Goal: Task Accomplishment & Management: Use online tool/utility

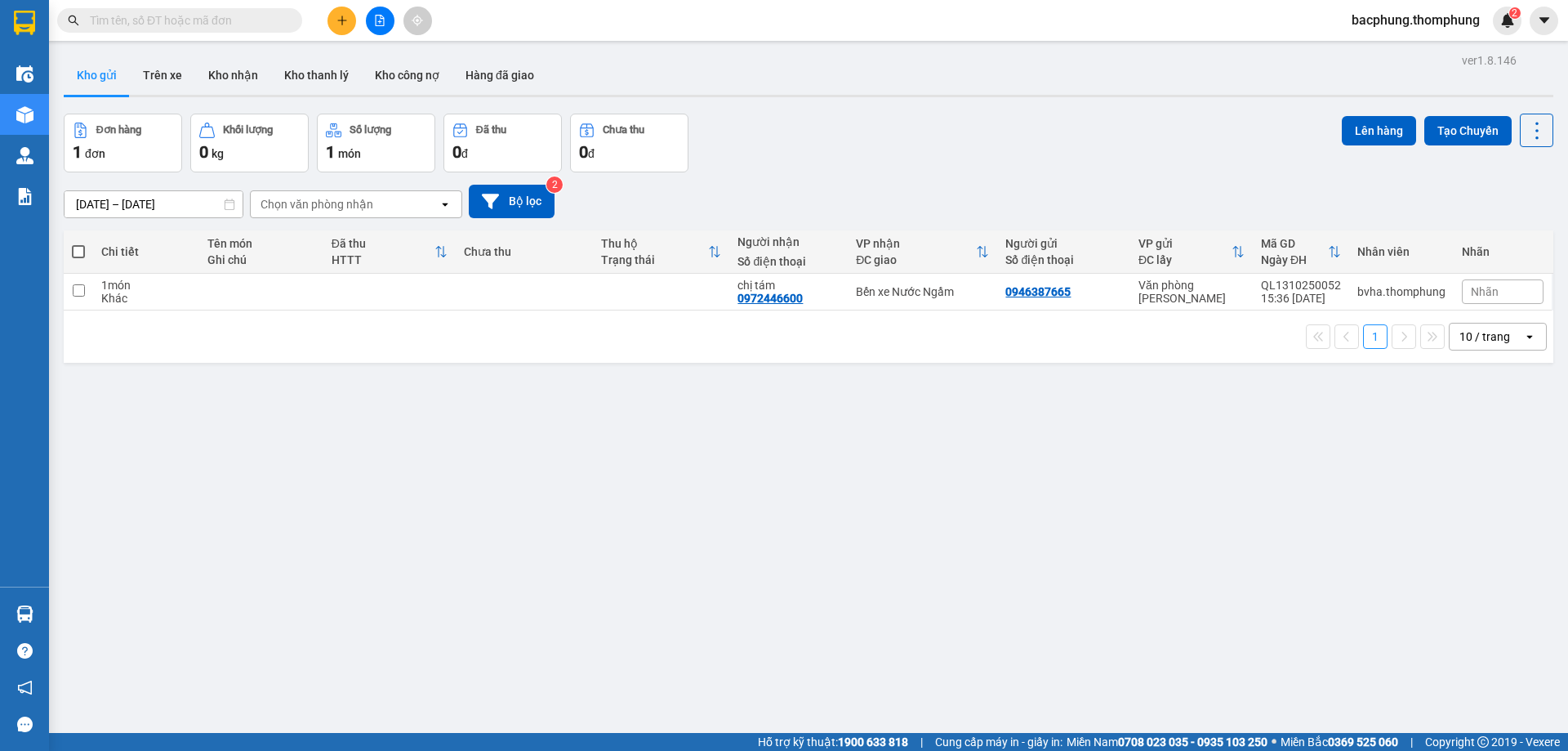
click at [380, 28] on button at bounding box center [380, 21] width 29 height 29
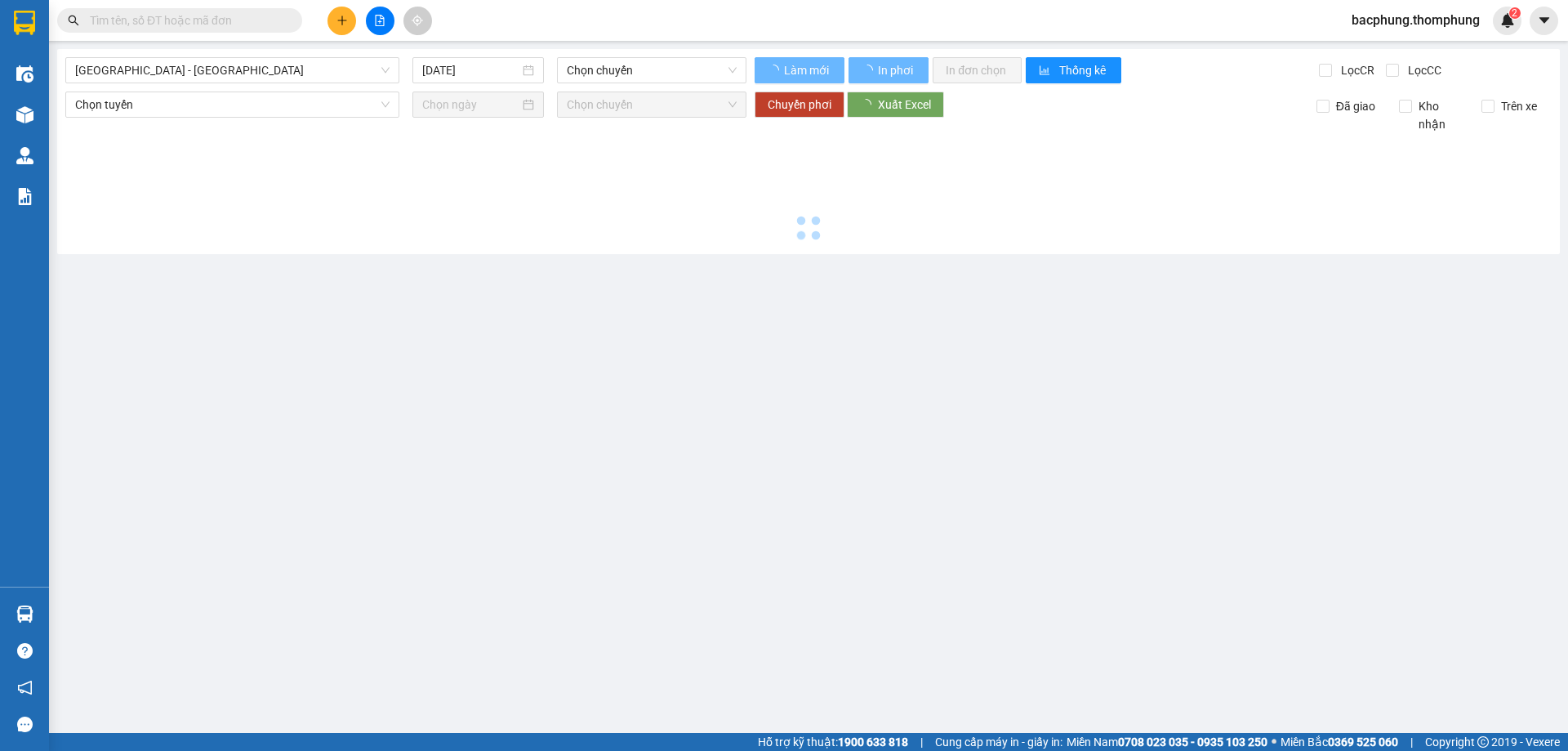
click at [380, 28] on button at bounding box center [380, 21] width 29 height 29
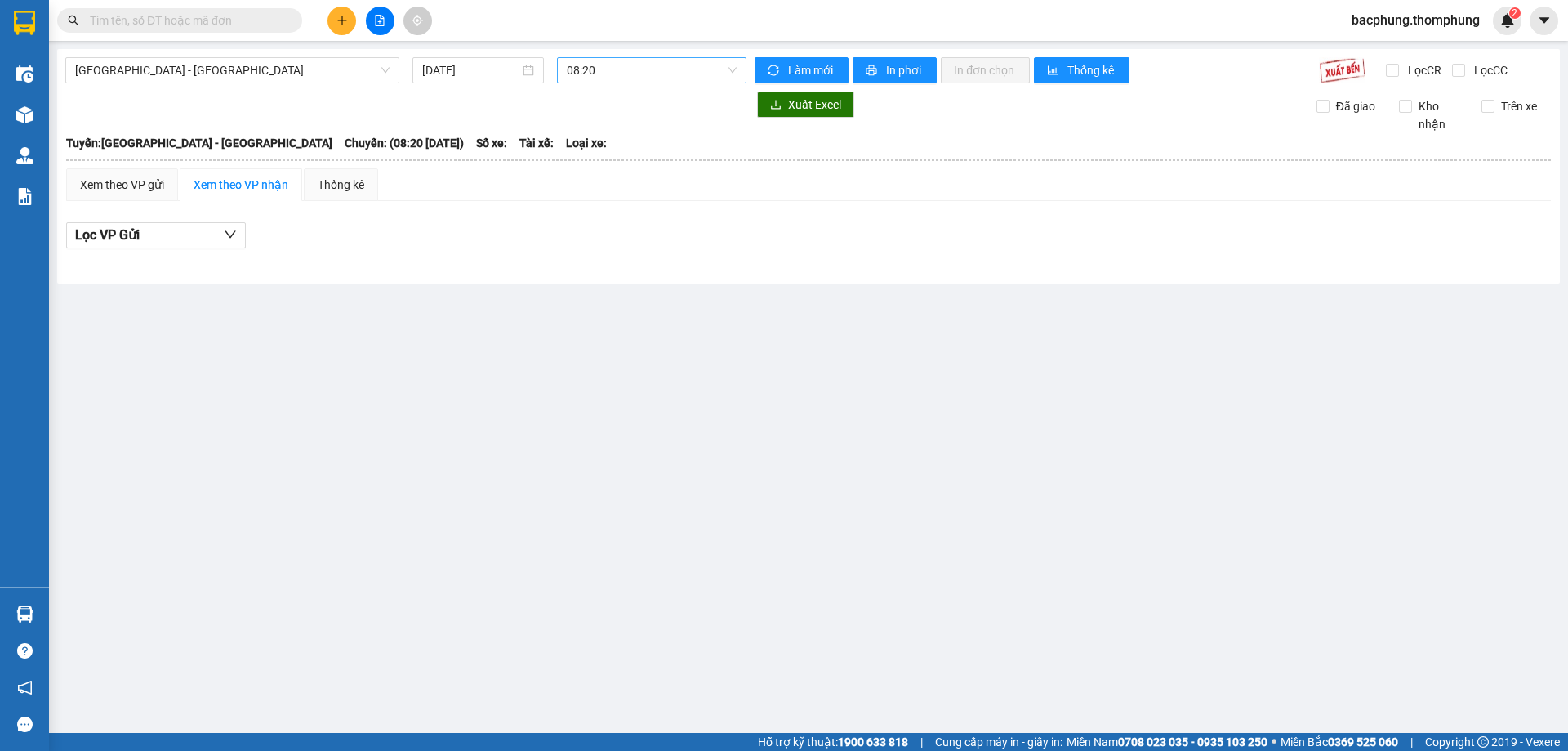
click at [598, 69] on span "08:20" at bounding box center [652, 69] width 170 height 24
click at [626, 204] on div "12:00" at bounding box center [630, 207] width 127 height 18
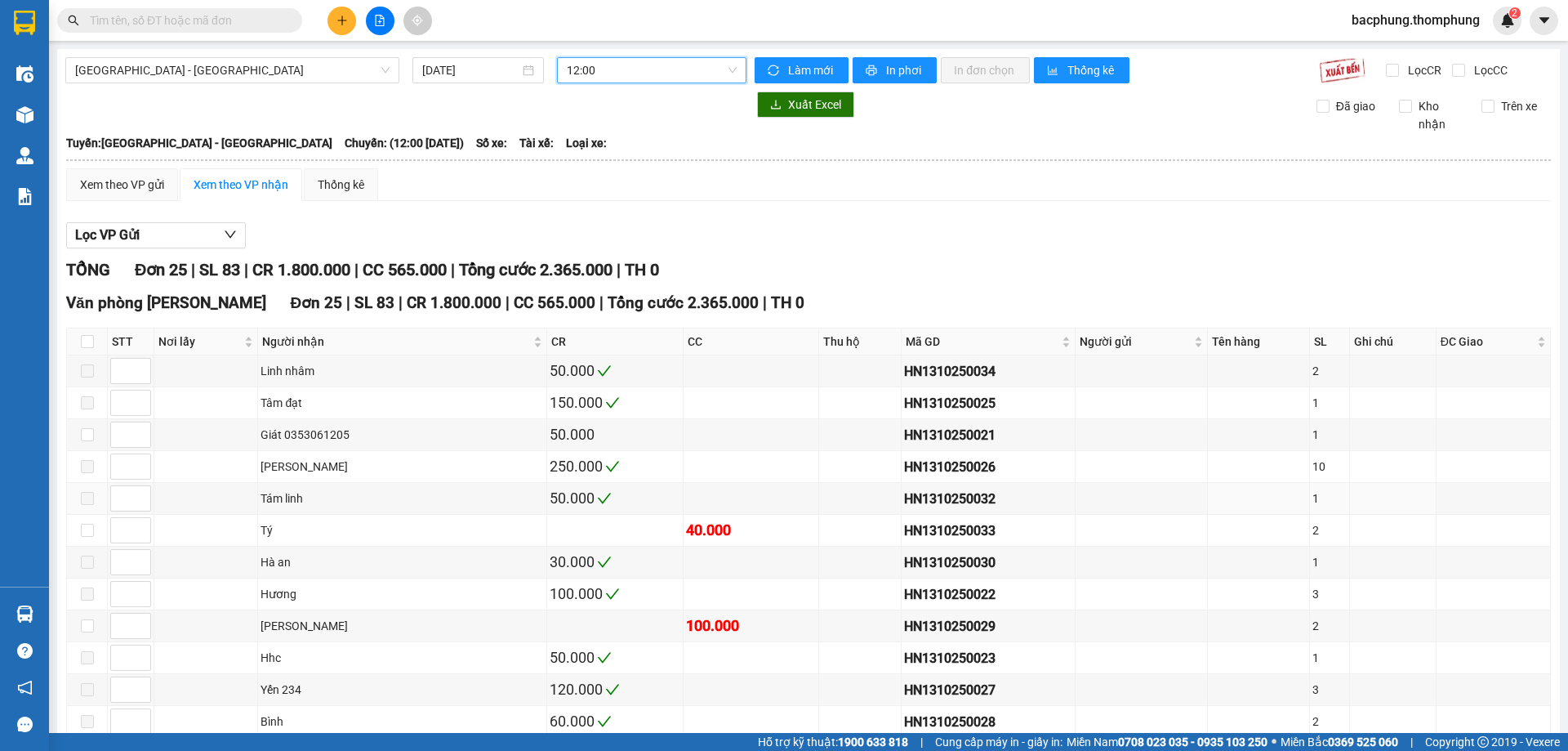
scroll to position [326, 0]
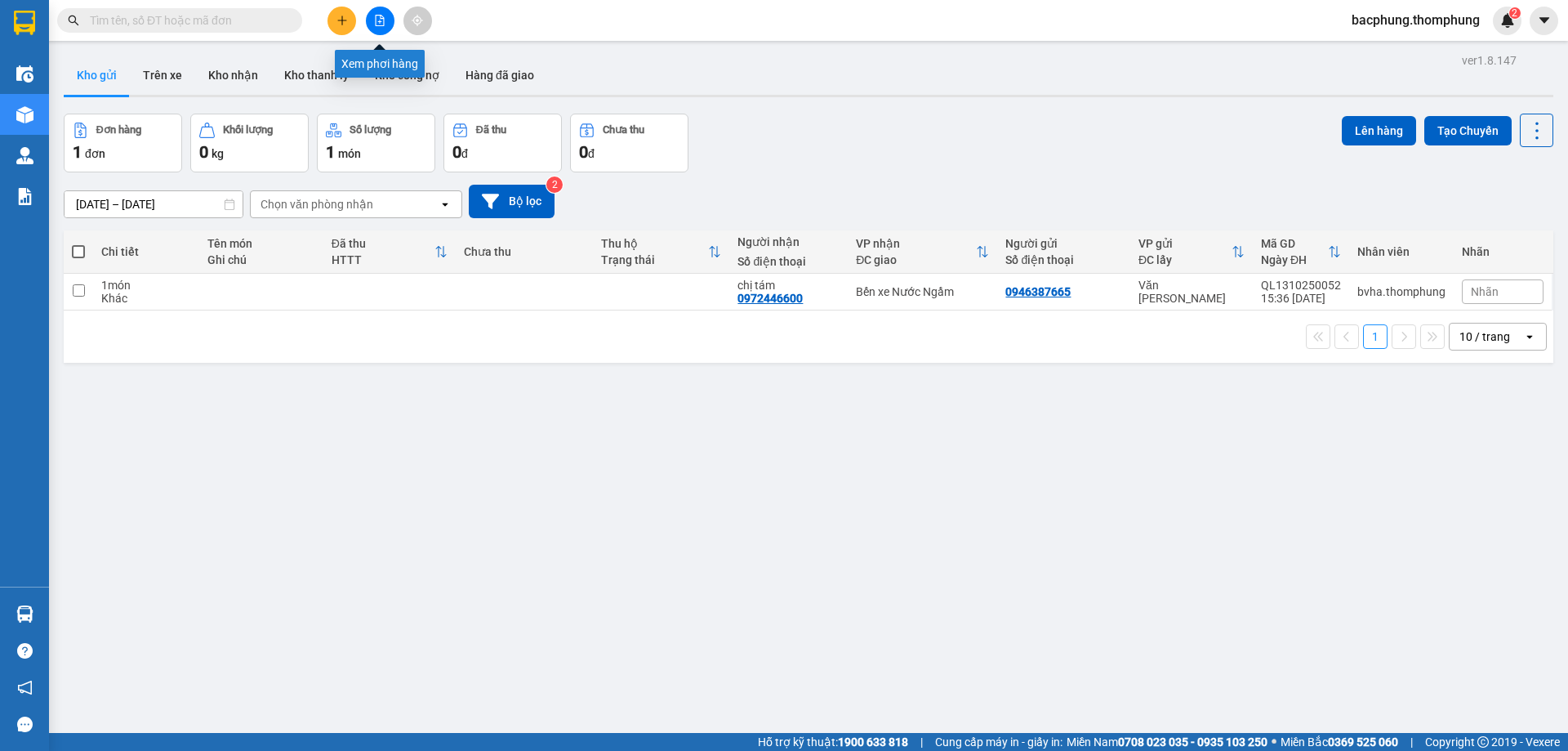
click at [373, 14] on button at bounding box center [380, 21] width 29 height 29
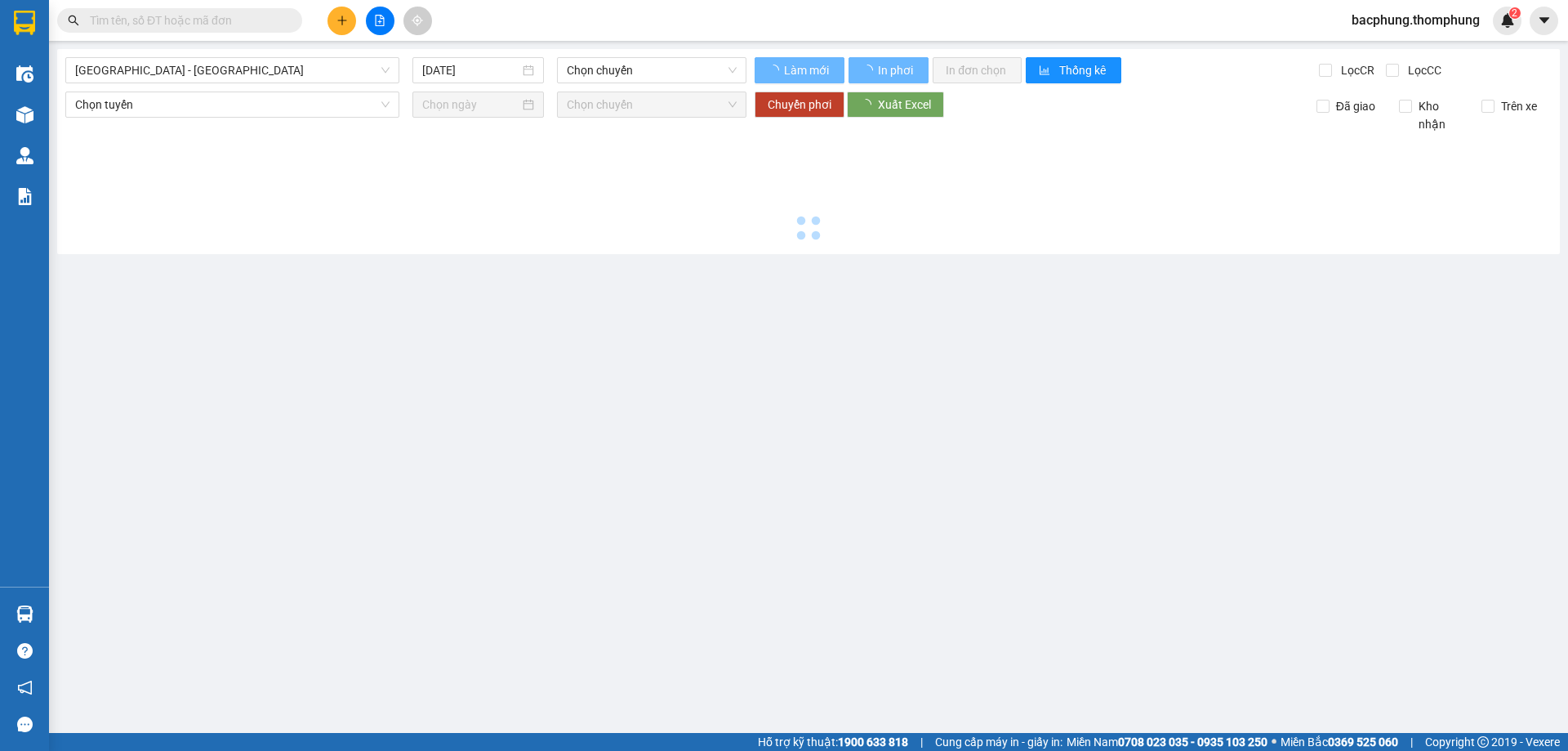
click at [373, 14] on button at bounding box center [380, 21] width 29 height 29
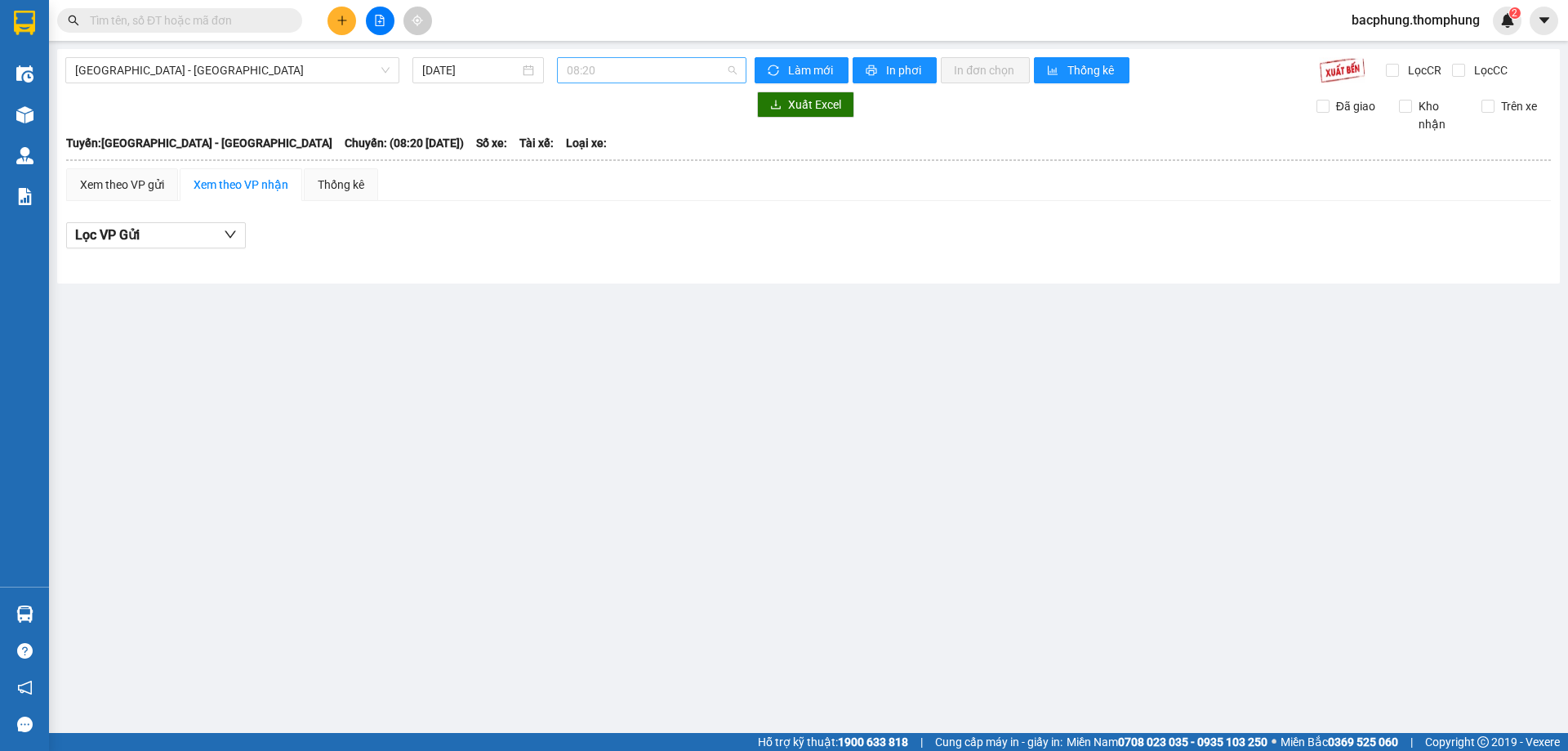
click at [584, 67] on span "08:20" at bounding box center [652, 69] width 170 height 24
click at [592, 207] on div "12:00" at bounding box center [630, 207] width 127 height 18
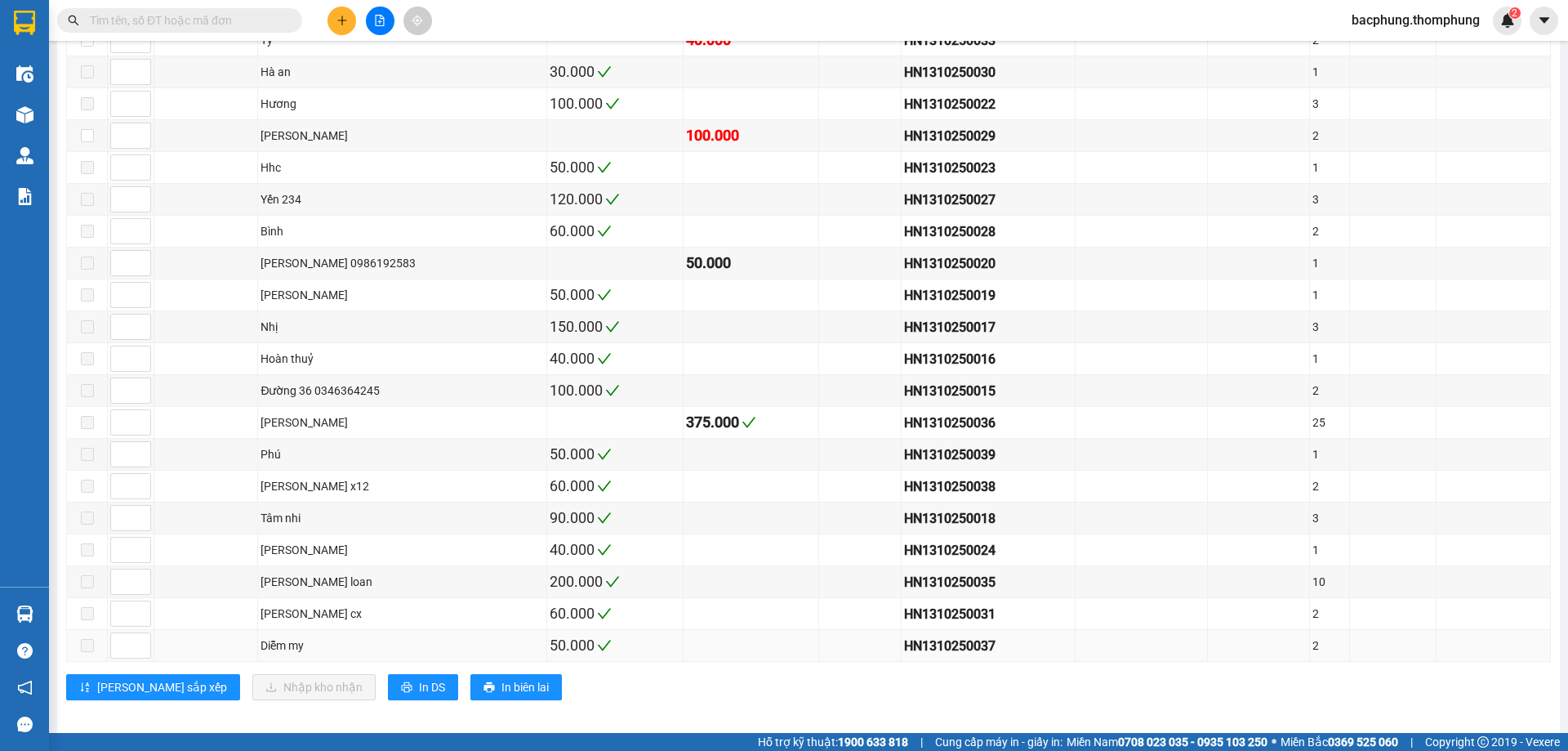
scroll to position [504, 0]
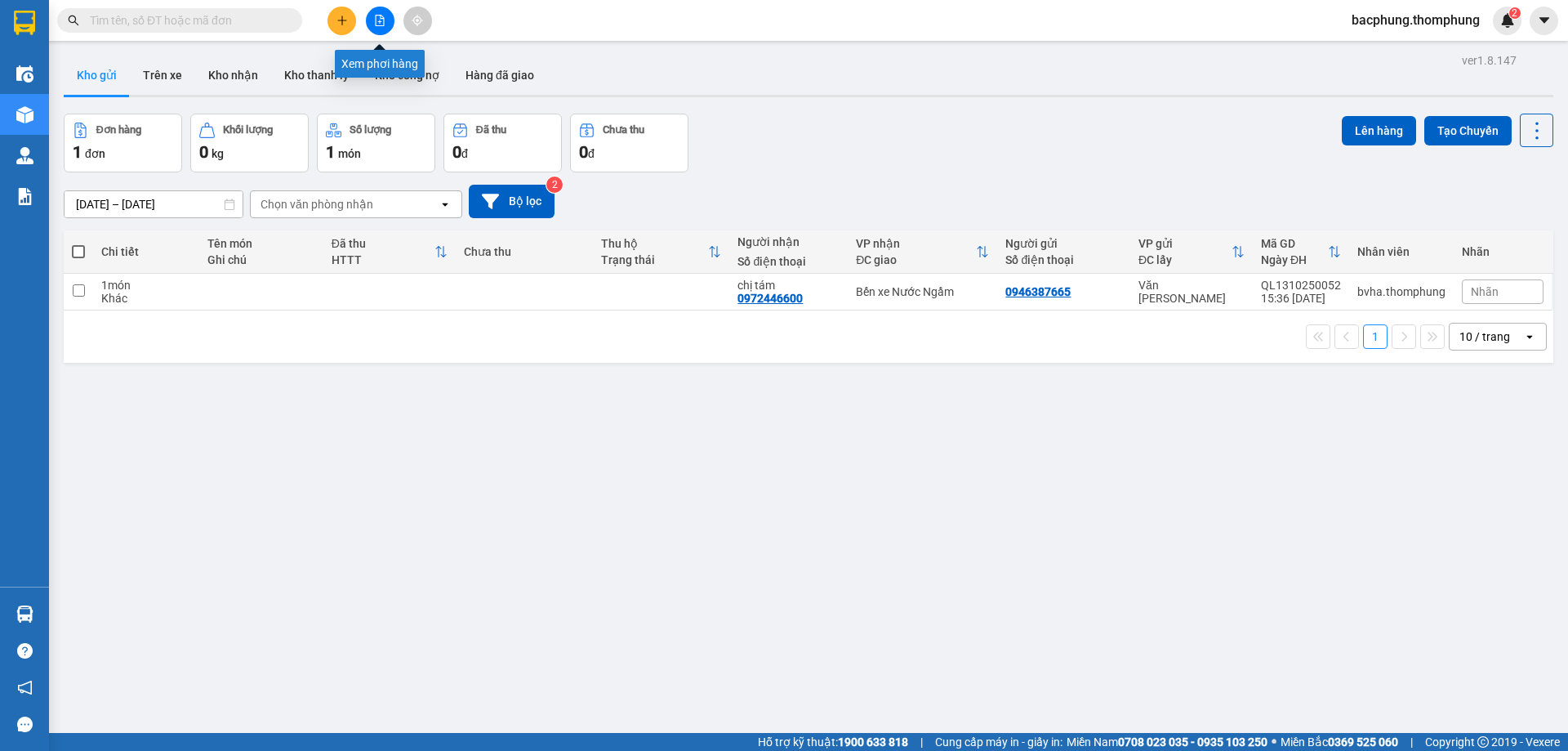
click at [377, 20] on icon "file-add" at bounding box center [380, 20] width 12 height 12
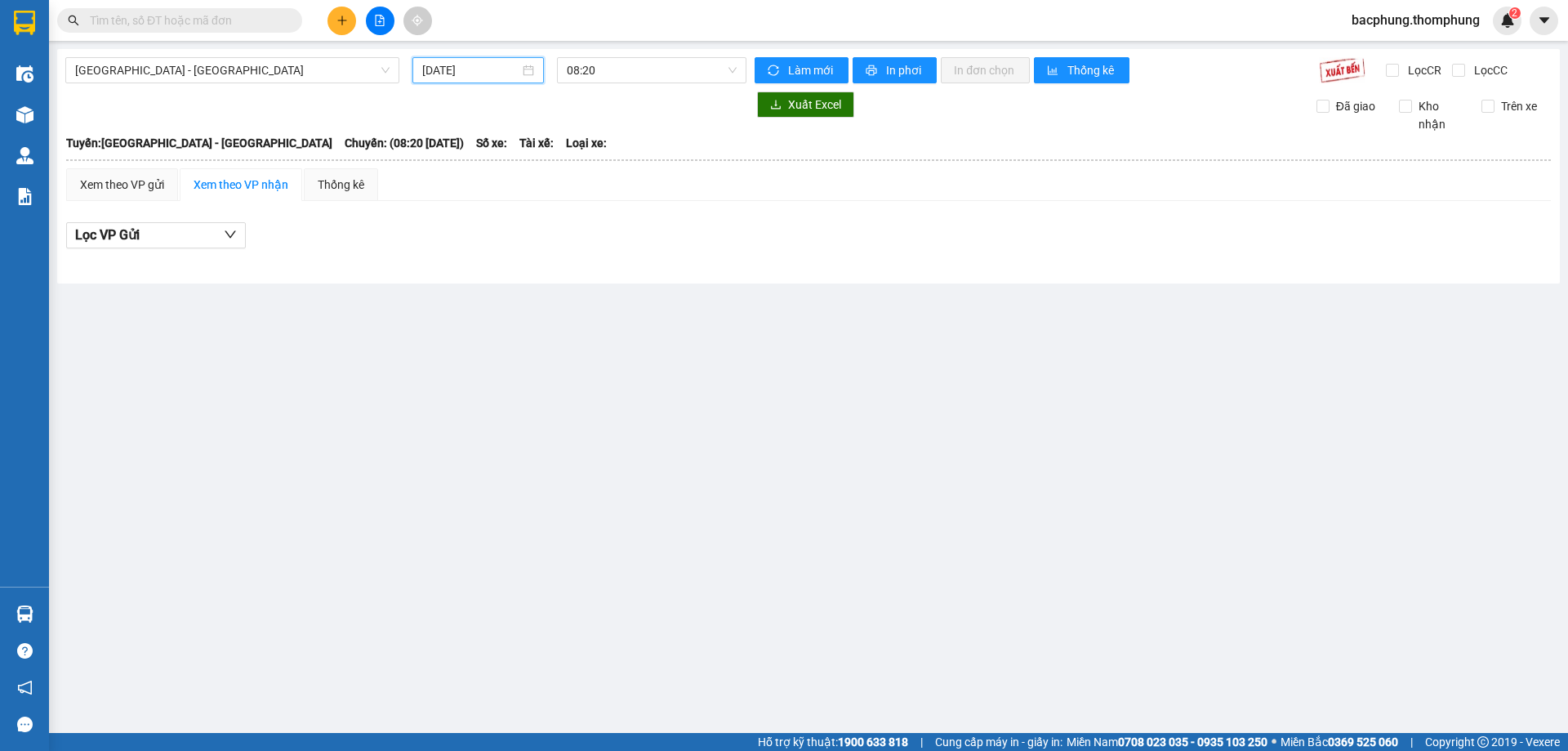
click at [465, 67] on input "[DATE]" at bounding box center [471, 70] width 97 height 18
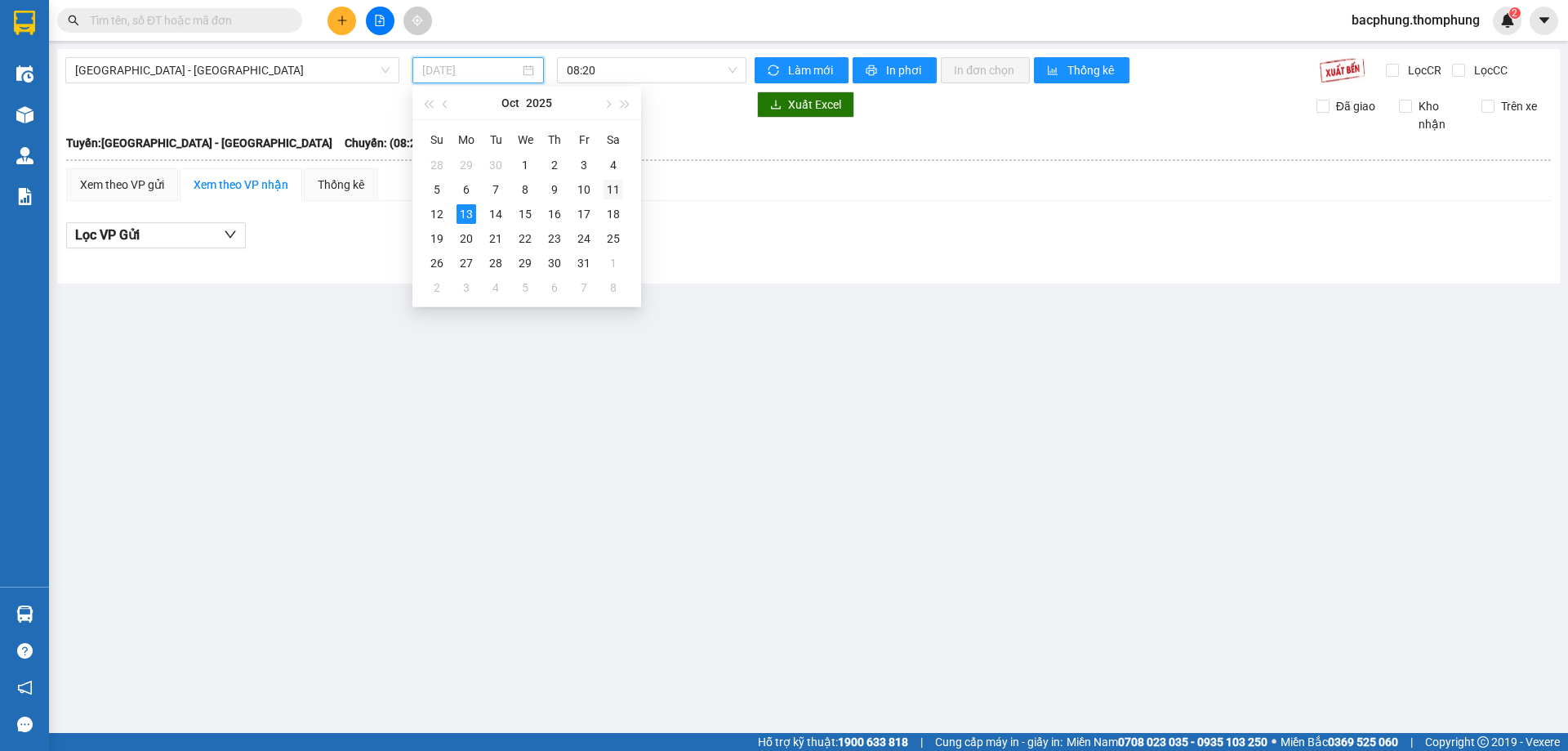
click at [606, 191] on div "11" at bounding box center [613, 190] width 19 height 19
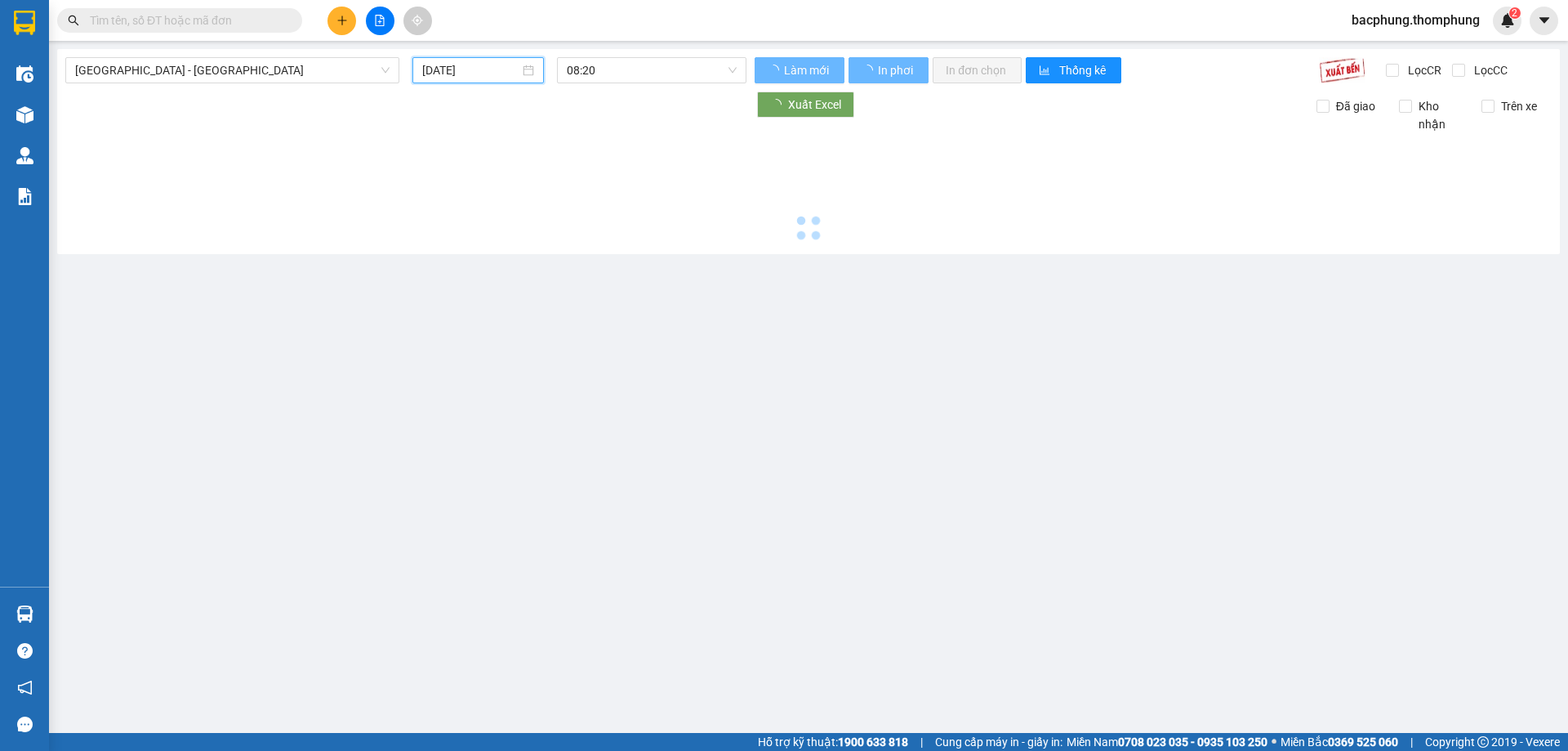
type input "11/10/2025"
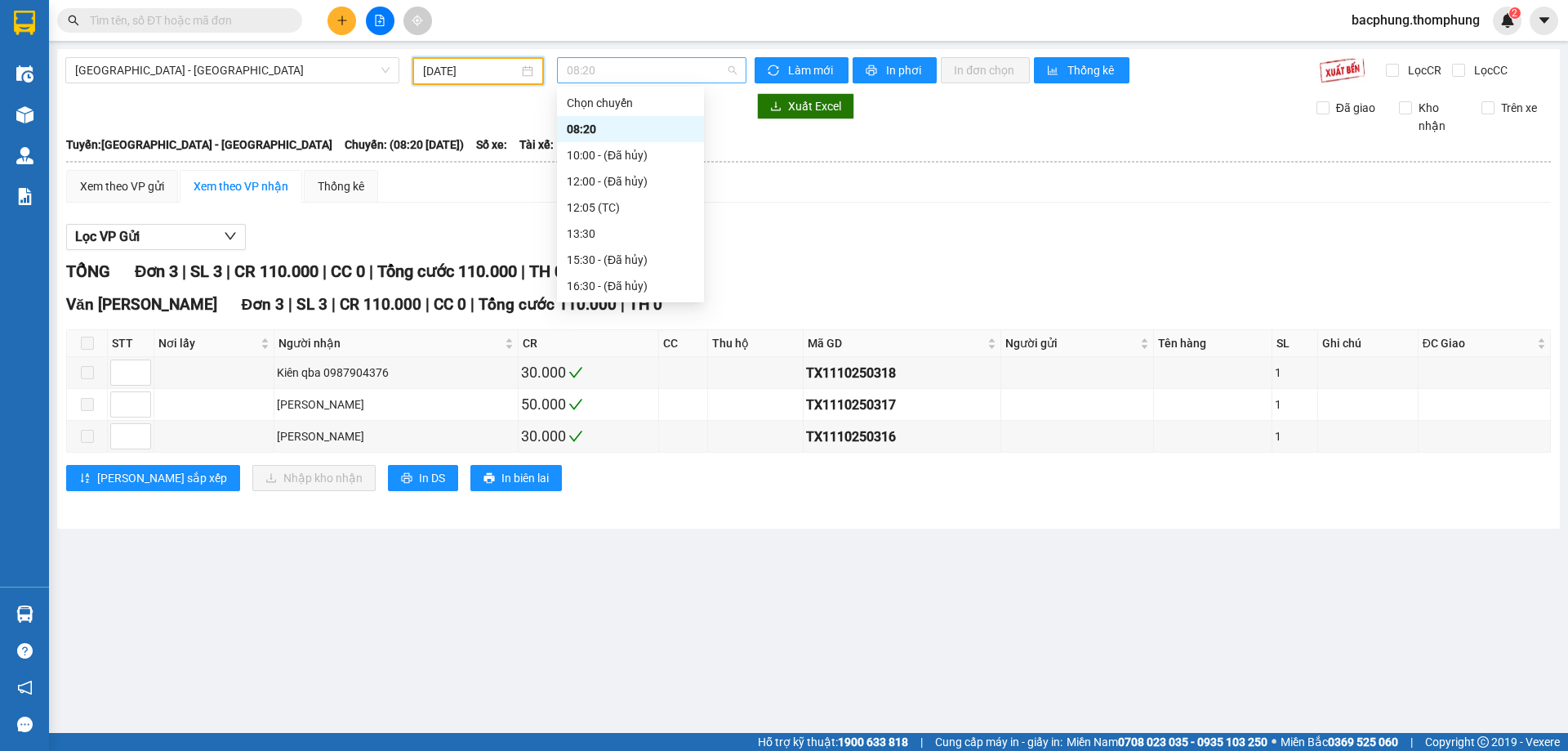
click at [642, 73] on span "08:20" at bounding box center [652, 69] width 170 height 24
click at [606, 230] on div "13:30" at bounding box center [630, 233] width 127 height 18
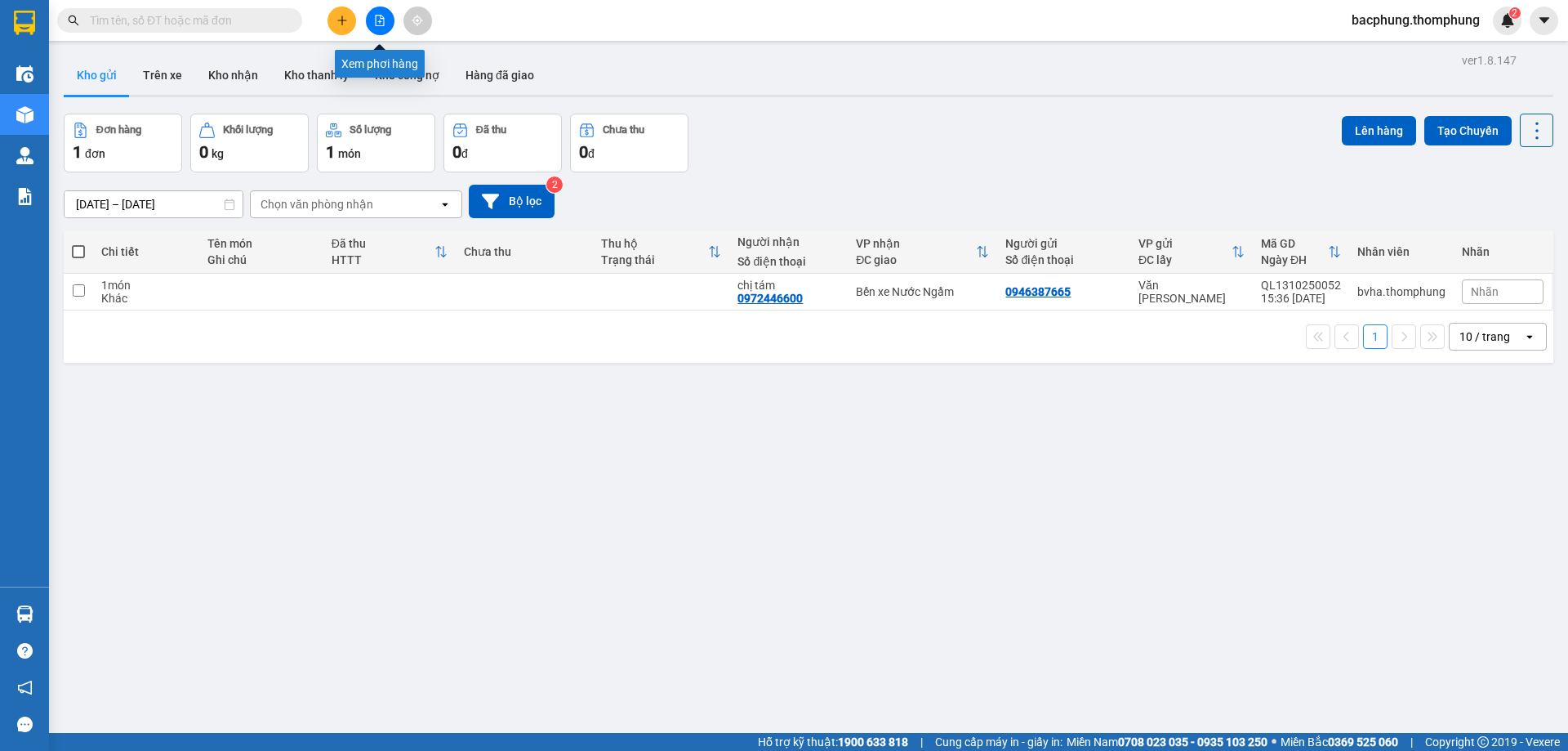
click at [373, 24] on button at bounding box center [380, 21] width 29 height 29
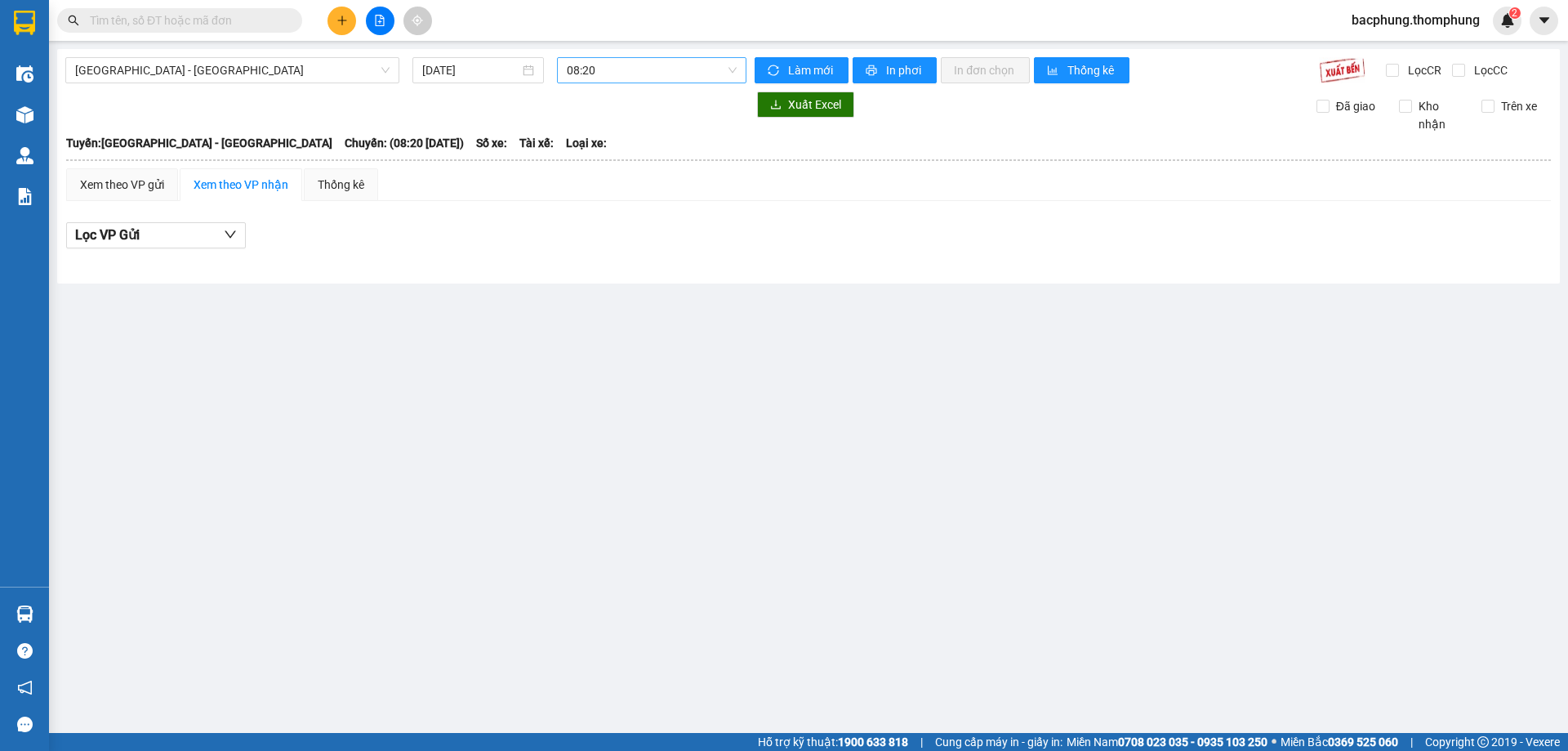
click at [618, 73] on span "08:20" at bounding box center [652, 69] width 170 height 24
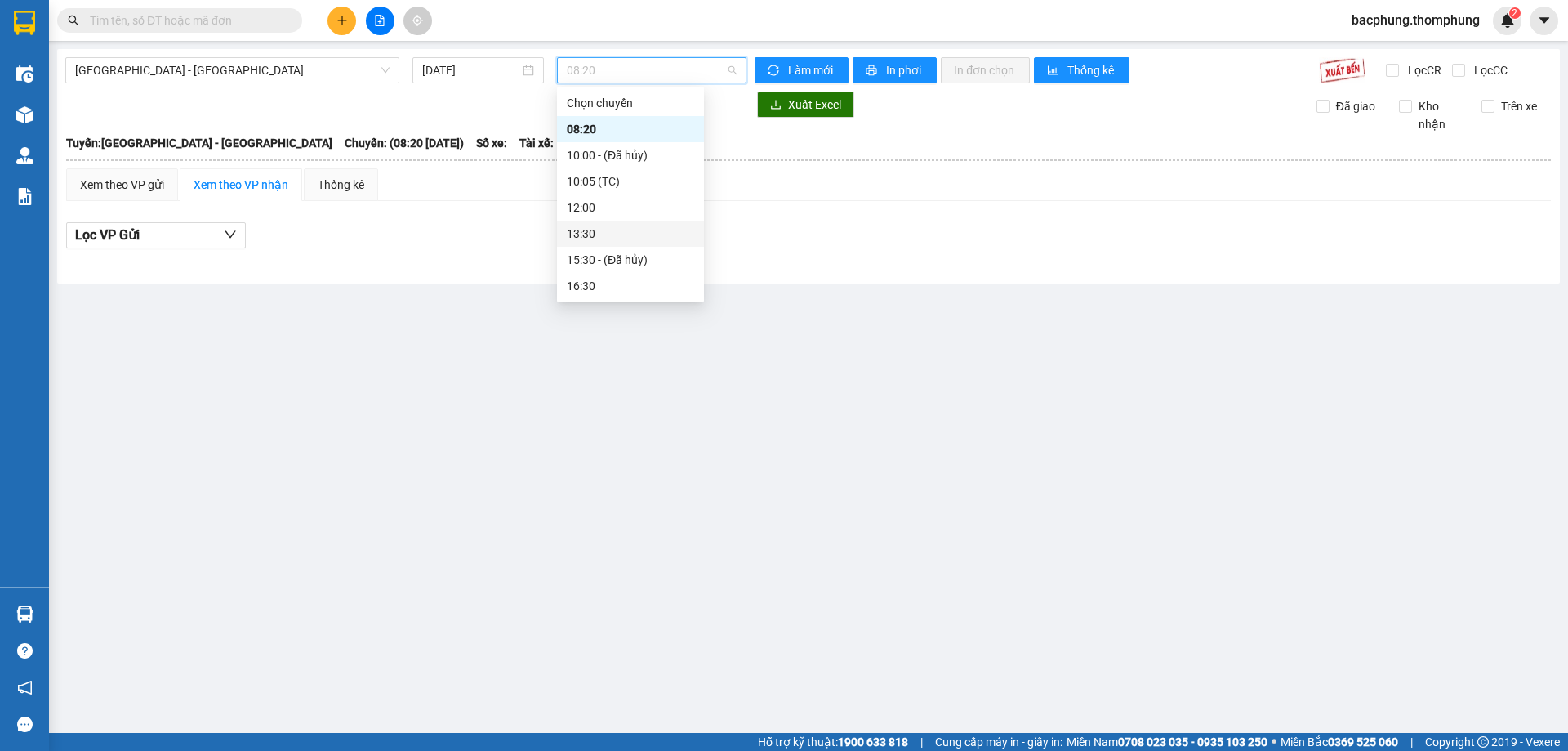
click at [611, 229] on div "13:30" at bounding box center [630, 233] width 127 height 18
